Goal: Information Seeking & Learning: Find contact information

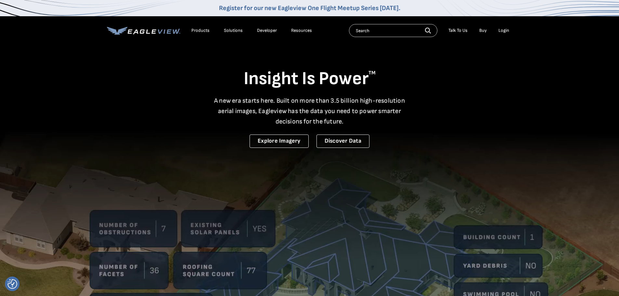
click at [504, 30] on div "Login" at bounding box center [504, 31] width 11 height 6
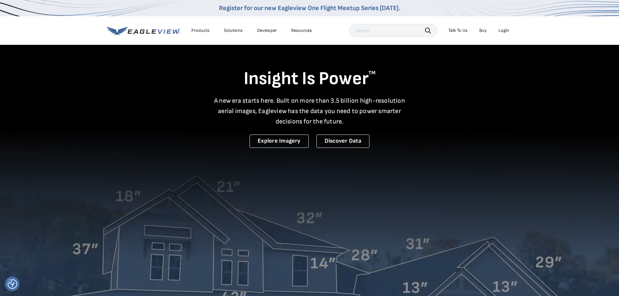
click at [500, 30] on div "Login" at bounding box center [504, 31] width 11 height 6
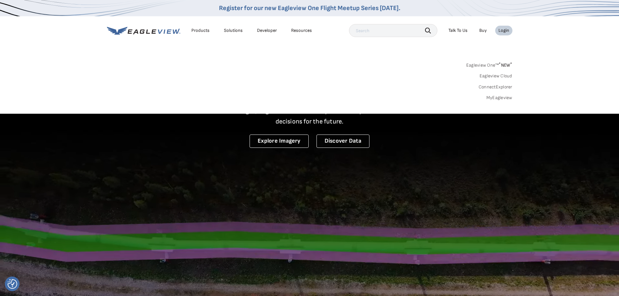
click at [497, 97] on link "MyEagleview" at bounding box center [500, 98] width 26 height 6
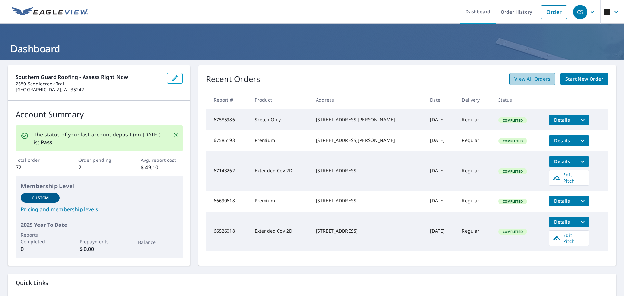
click at [532, 83] on span "View All Orders" at bounding box center [533, 79] width 36 height 8
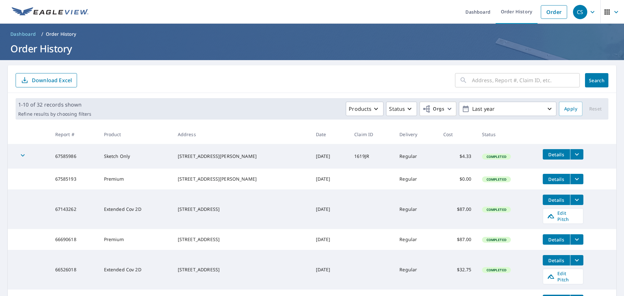
click at [606, 16] on span "button" at bounding box center [613, 12] width 18 height 16
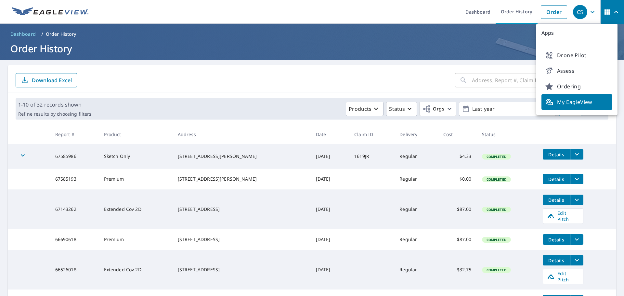
click at [482, 39] on ol "Dashboard / Order History" at bounding box center [312, 34] width 609 height 10
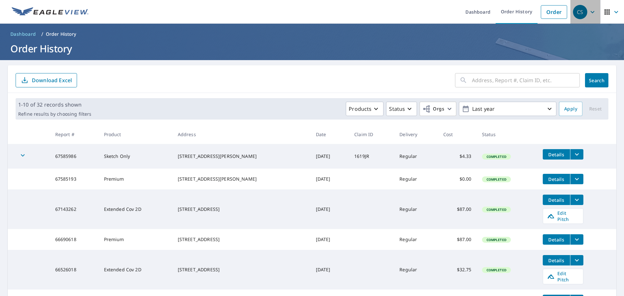
click at [589, 10] on icon "button" at bounding box center [593, 12] width 8 height 8
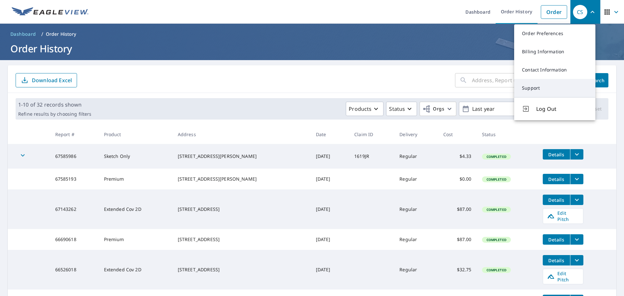
click at [540, 87] on link "Support" at bounding box center [554, 88] width 81 height 18
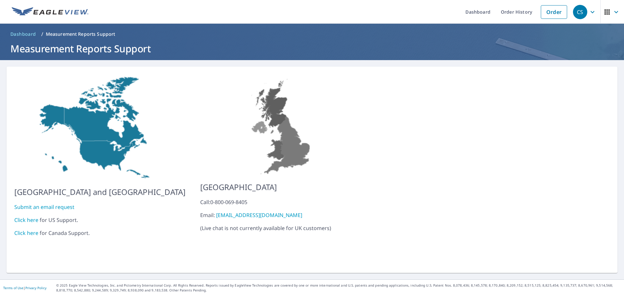
click at [24, 218] on link "Click here" at bounding box center [26, 220] width 24 height 7
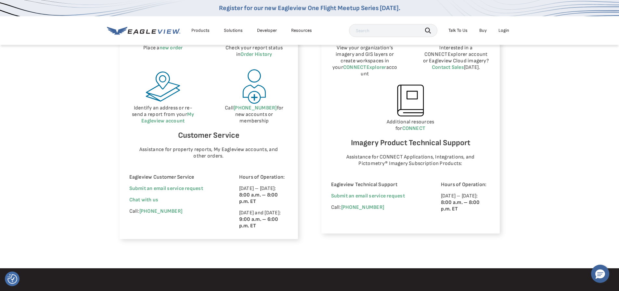
scroll to position [455, 0]
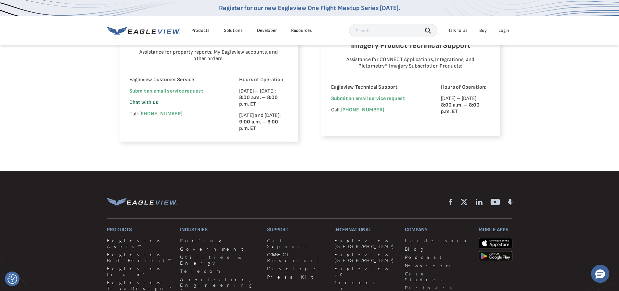
click at [134, 104] on span "Chat with us" at bounding box center [143, 103] width 29 height 6
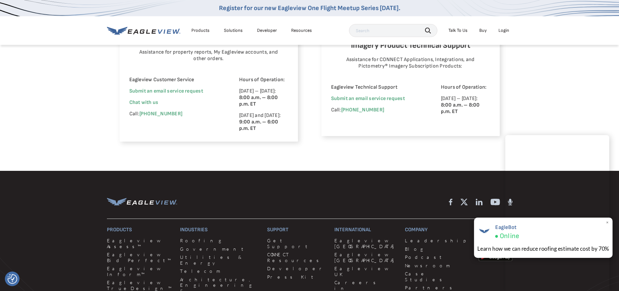
click at [606, 222] on div "EagleBot Online Learn how we can reduce roofing estimate cost by 70% ×" at bounding box center [543, 238] width 139 height 40
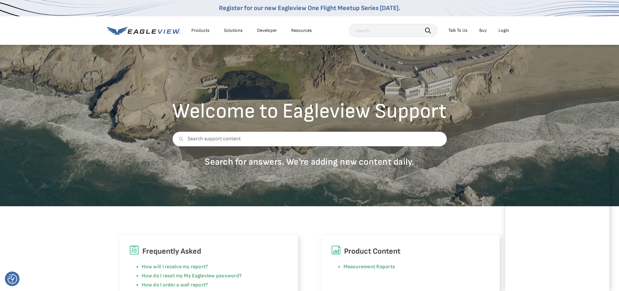
scroll to position [0, 0]
